Goal: Navigation & Orientation: Find specific page/section

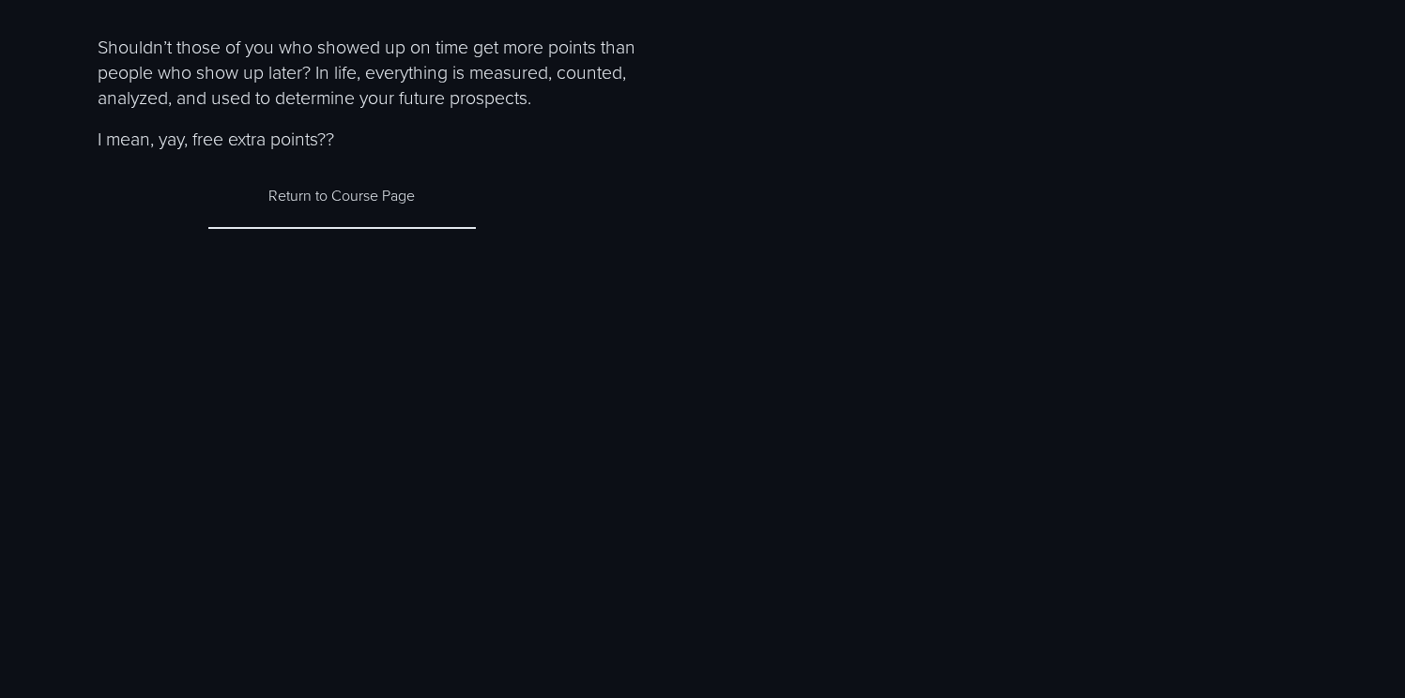
scroll to position [23, 0]
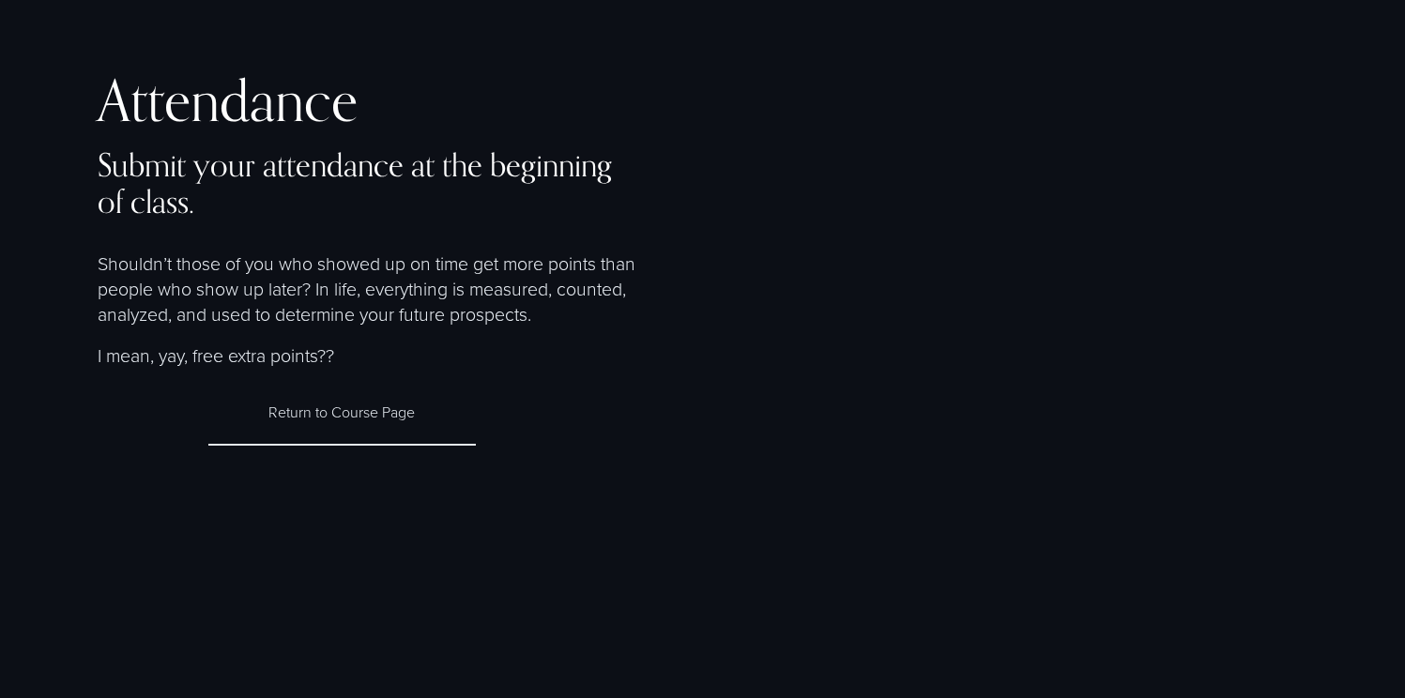
click at [361, 421] on link "Return to Course Page" at bounding box center [341, 413] width 267 height 68
